Goal: Find specific fact

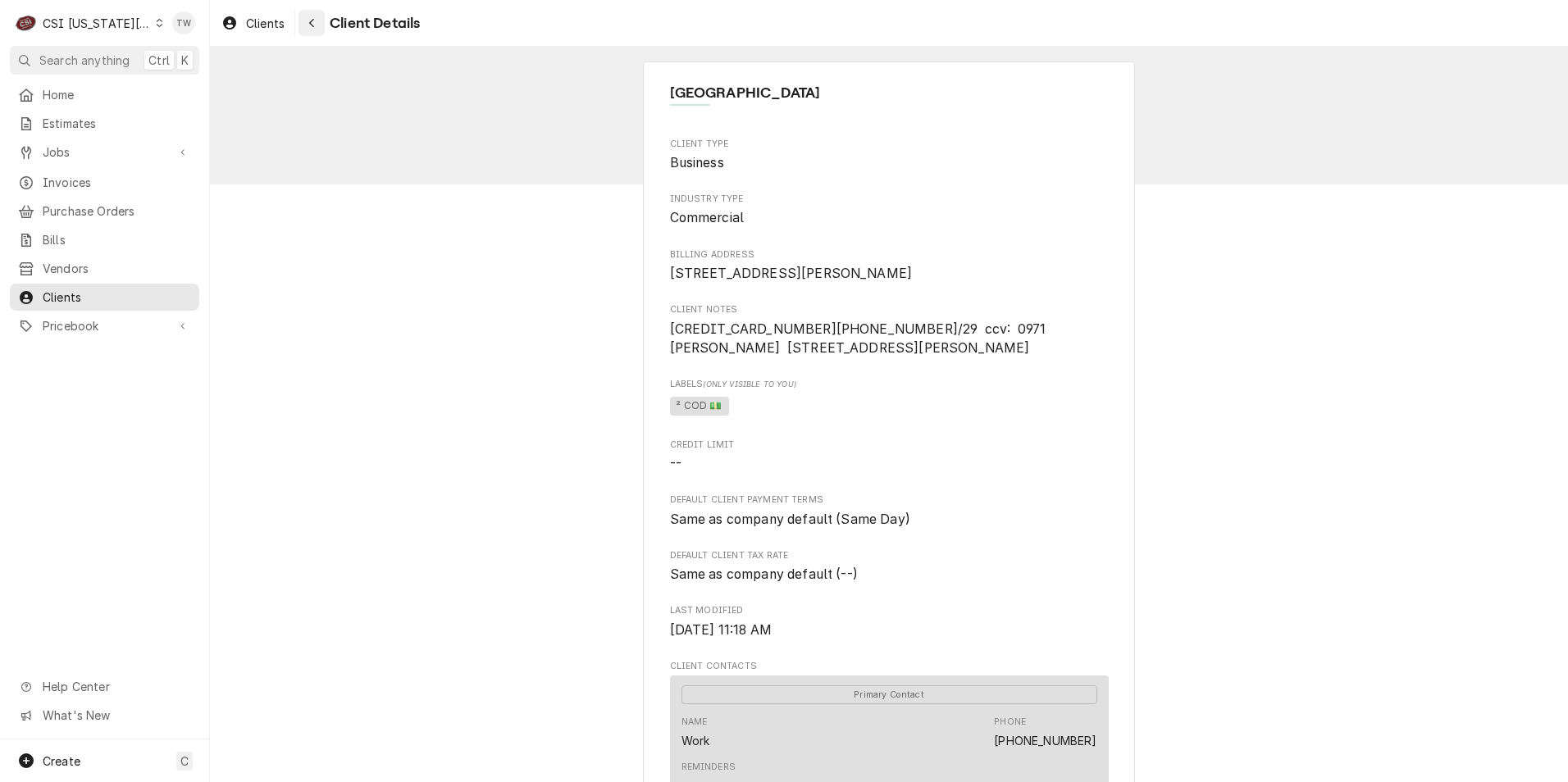
click at [314, 23] on icon "Navigate back" at bounding box center [312, 23] width 8 height 12
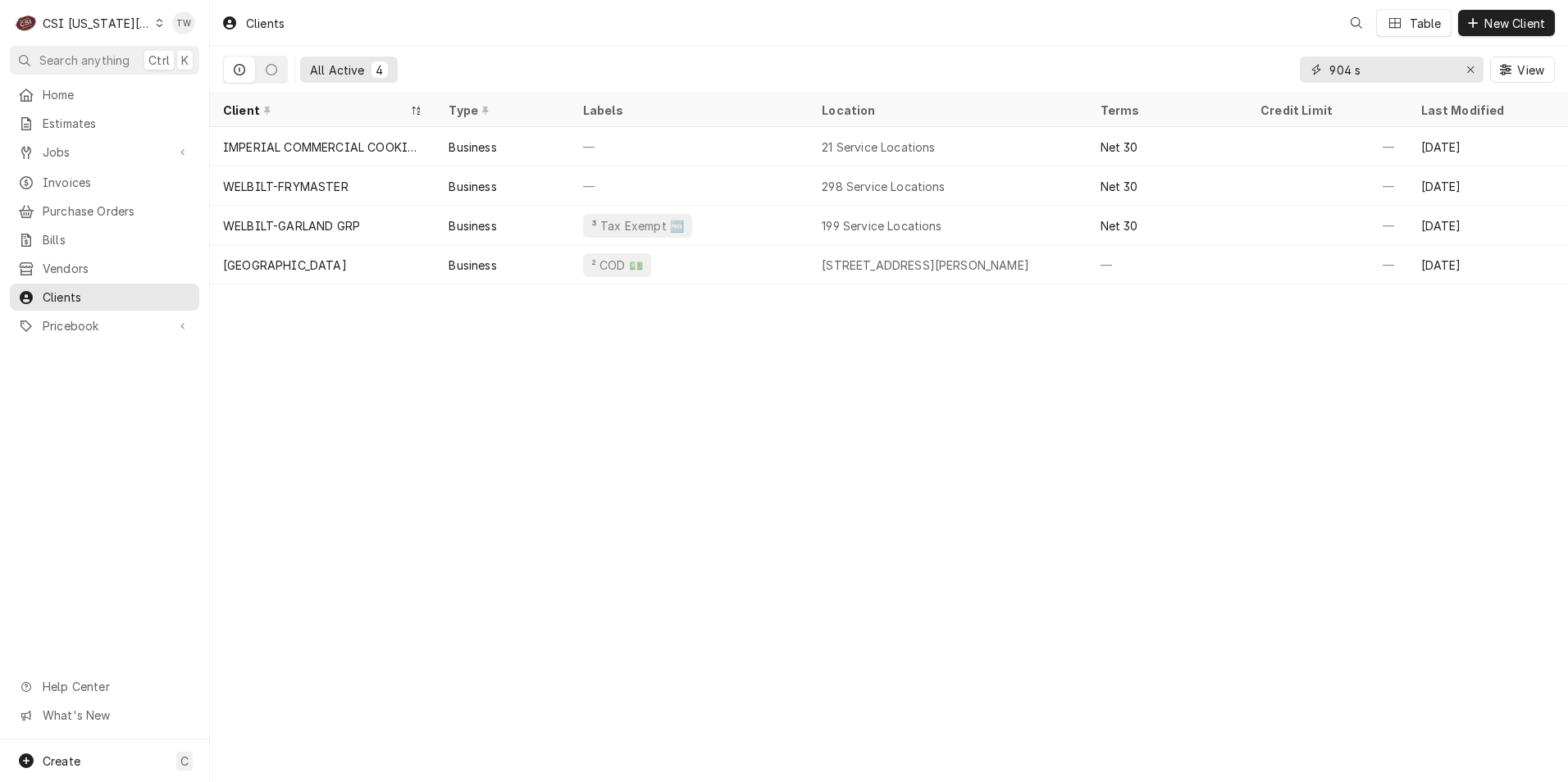
drag, startPoint x: 1370, startPoint y: 77, endPoint x: 1134, endPoint y: 54, distance: 237.1
click at [1138, 54] on div "All Active 4 904 s View" at bounding box center [888, 70] width 1331 height 46
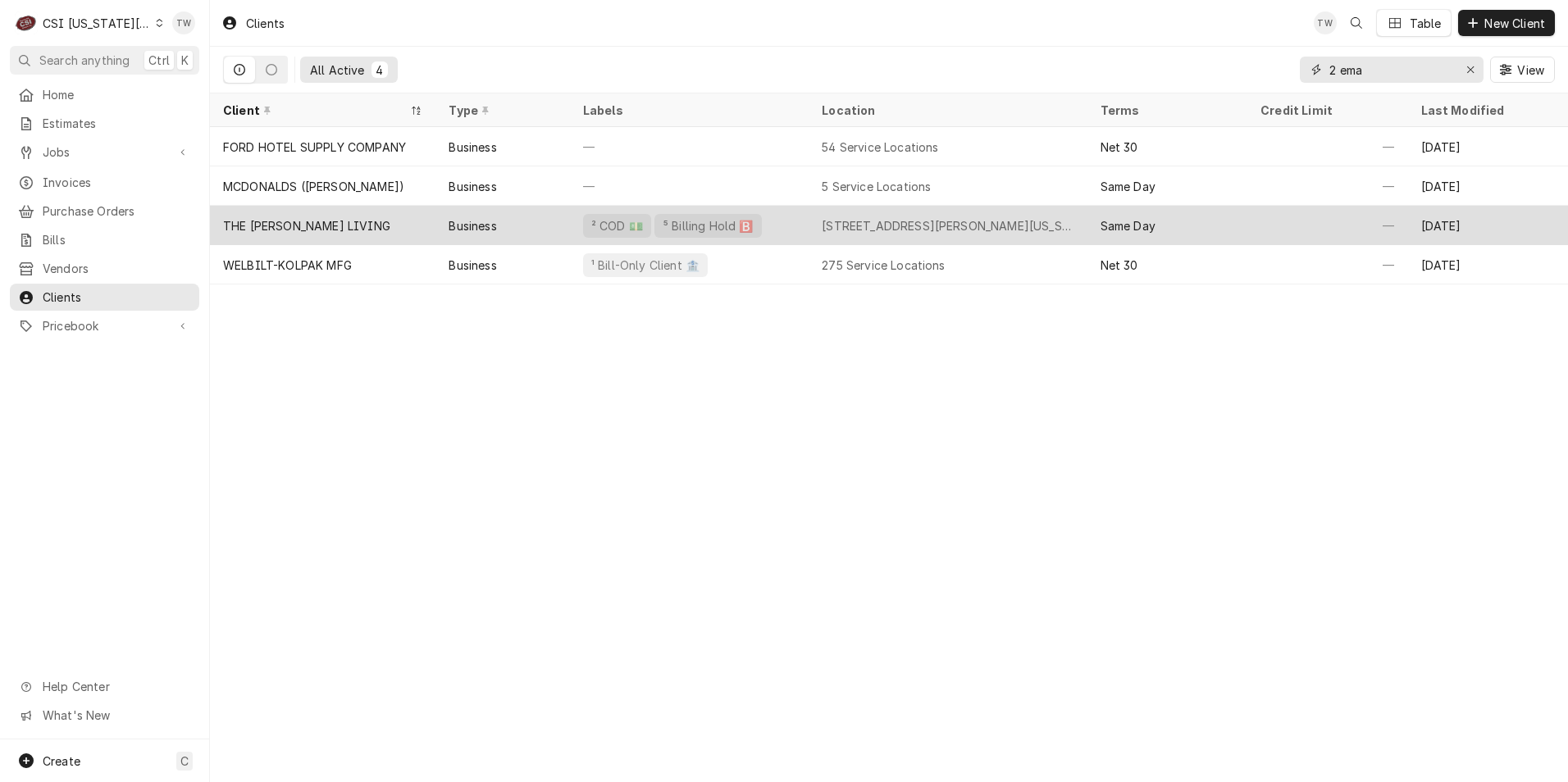
type input "2 ema"
click at [558, 232] on div "Business" at bounding box center [501, 225] width 133 height 39
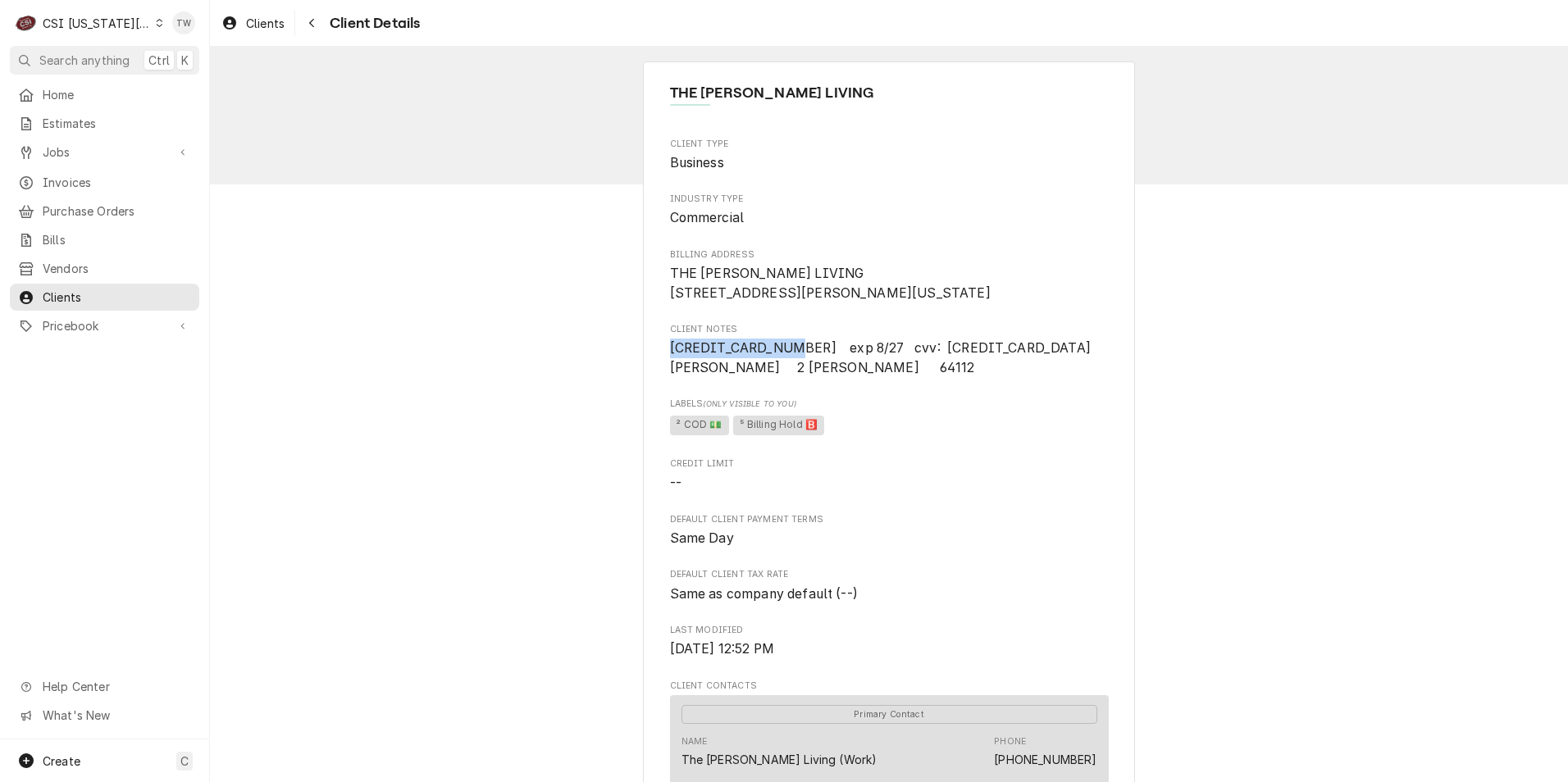
drag, startPoint x: 779, startPoint y: 365, endPoint x: 619, endPoint y: 358, distance: 160.2
click at [619, 358] on div "THE [PERSON_NAME] LIVING Client Type Business Industry Type Commercial Billing …" at bounding box center [888, 654] width 1358 height 1214
copy span "[CREDIT_CARD_NUMBER]"
drag, startPoint x: 794, startPoint y: 388, endPoint x: 928, endPoint y: 391, distance: 134.0
click at [928, 376] on span "[CREDIT_CARD_NUMBER] exp 8/27 cvv: [CREDIT_CARD_DATA] [PERSON_NAME] 2 [PERSON_N…" at bounding box center [887, 357] width 434 height 35
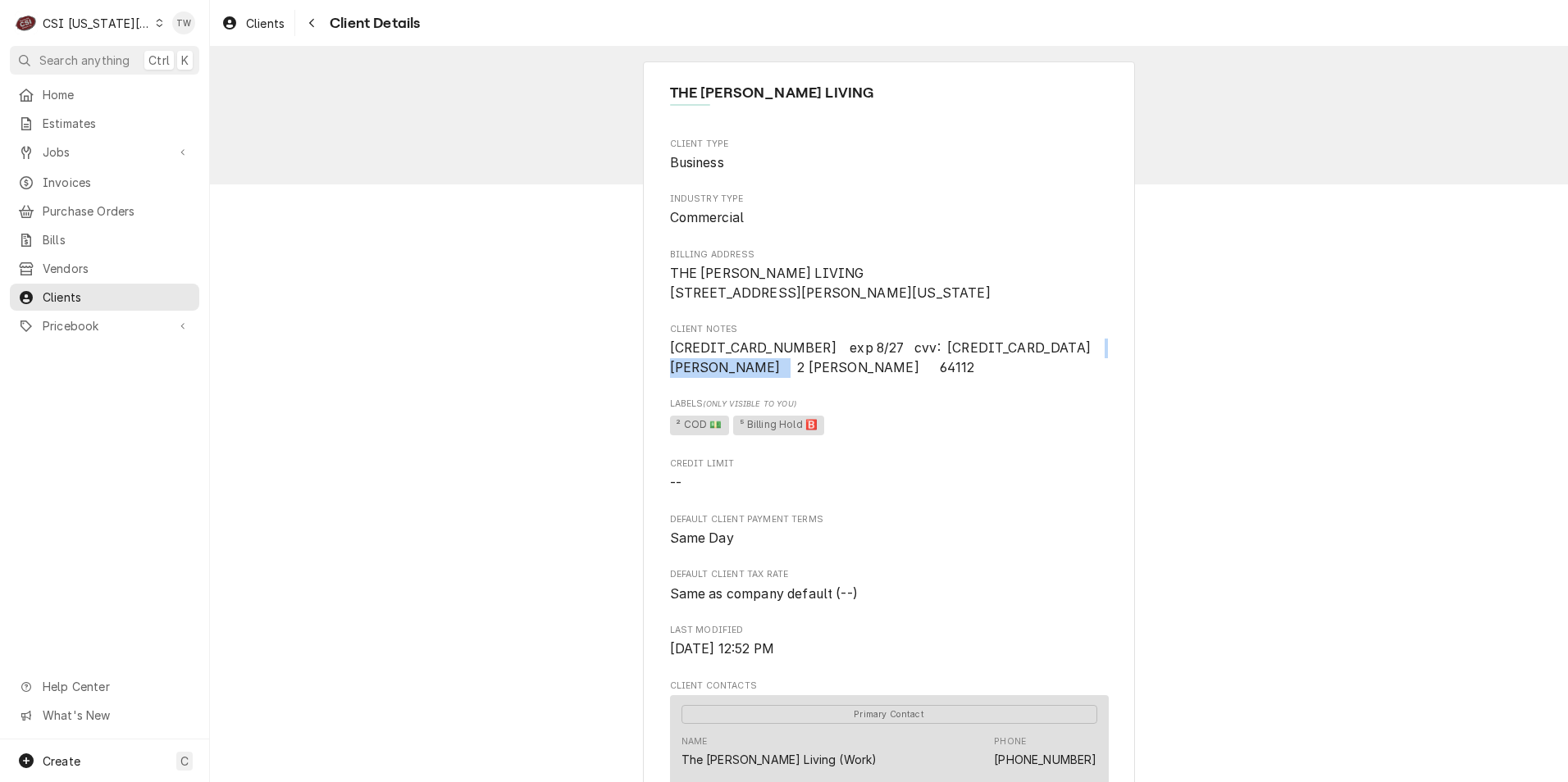
copy span "2 [PERSON_NAME]"
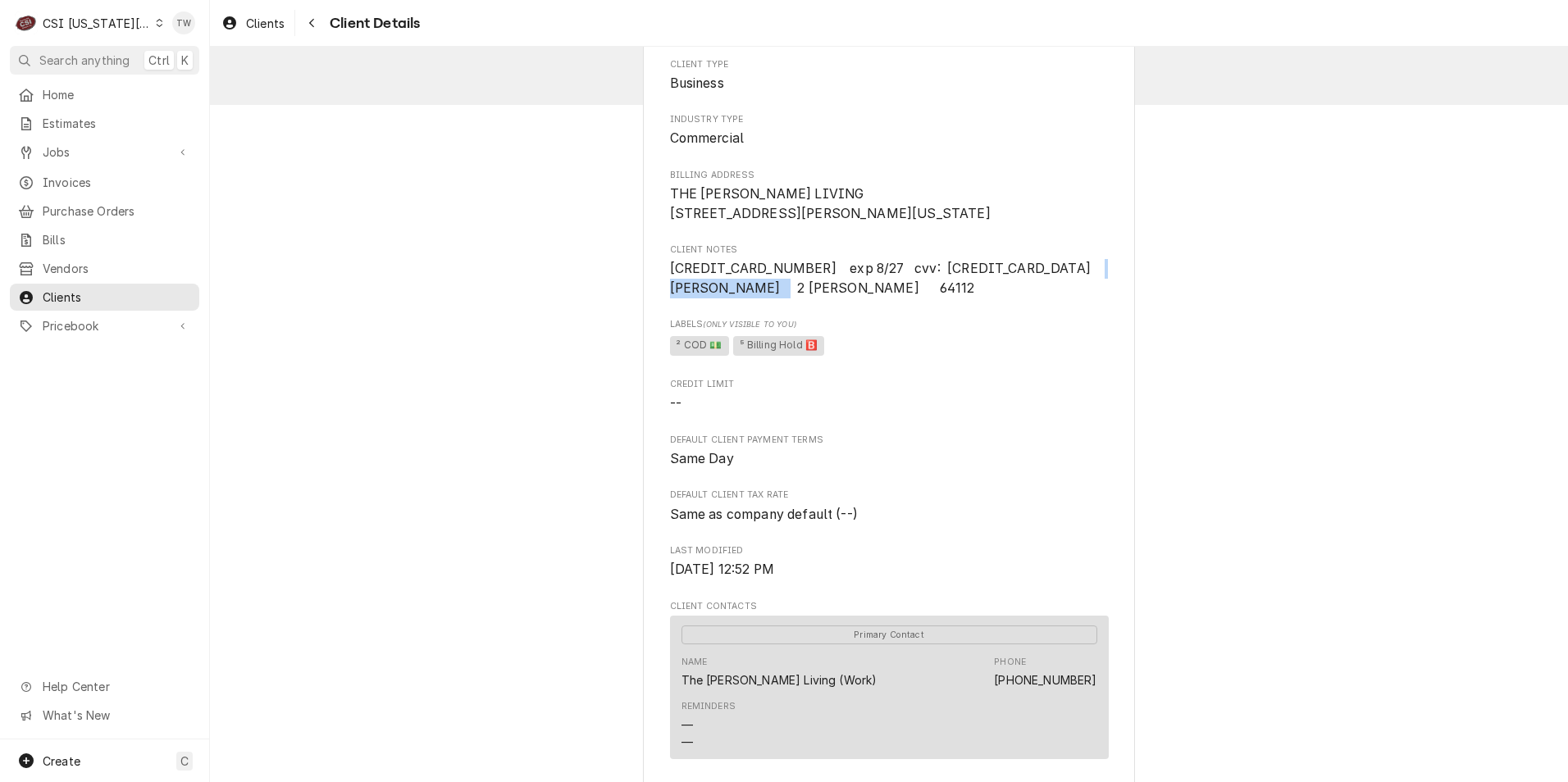
scroll to position [246, 0]
